Goal: Check status: Check status

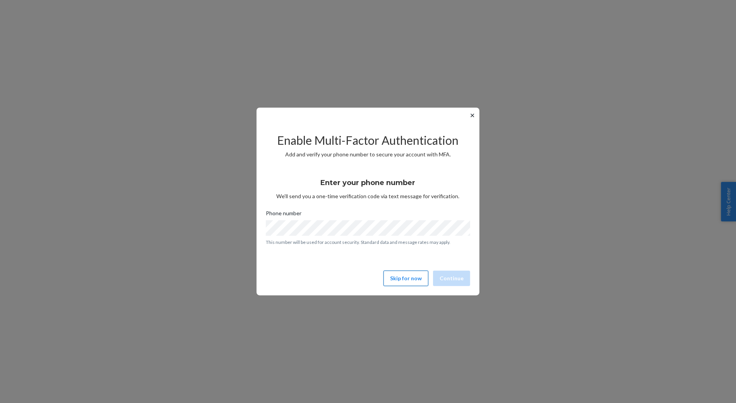
click at [409, 273] on button "Skip for now" at bounding box center [405, 277] width 45 height 15
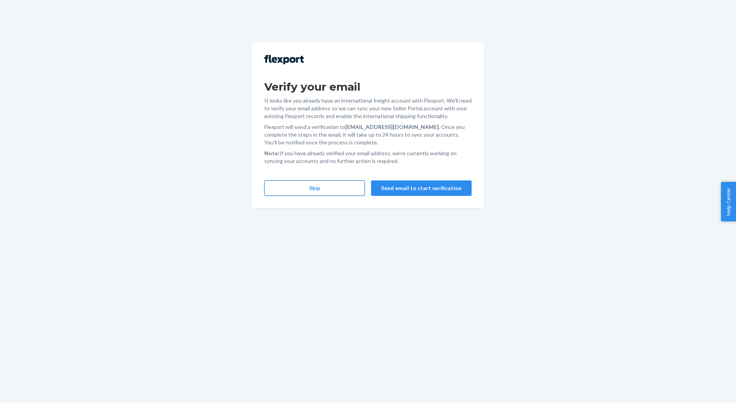
click at [343, 192] on button "Skip" at bounding box center [314, 187] width 101 height 15
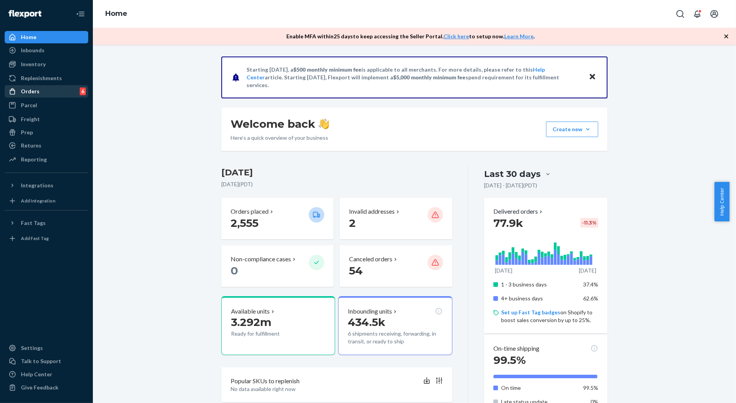
click at [35, 94] on div "Orders" at bounding box center [30, 91] width 19 height 8
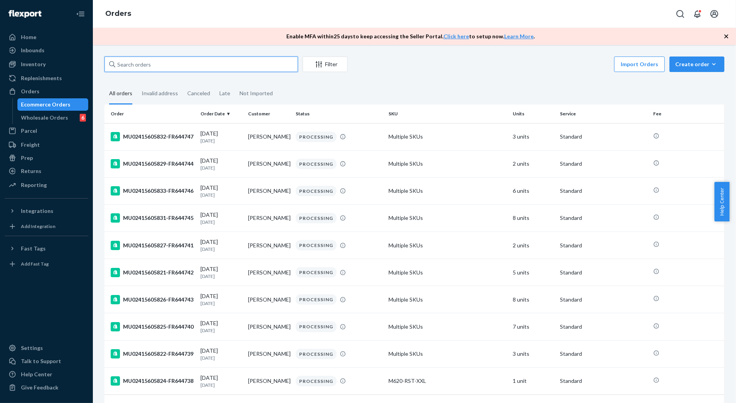
click at [217, 60] on input "text" at bounding box center [200, 63] width 193 height 15
paste input "MU02415605878"
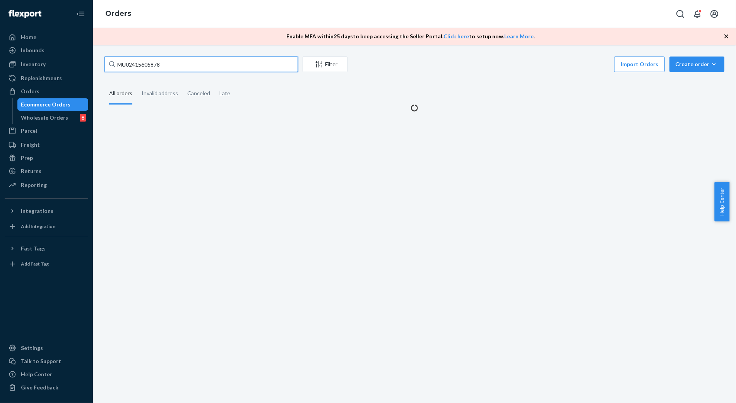
type input "MU02415605878"
